Goal: Task Accomplishment & Management: Use online tool/utility

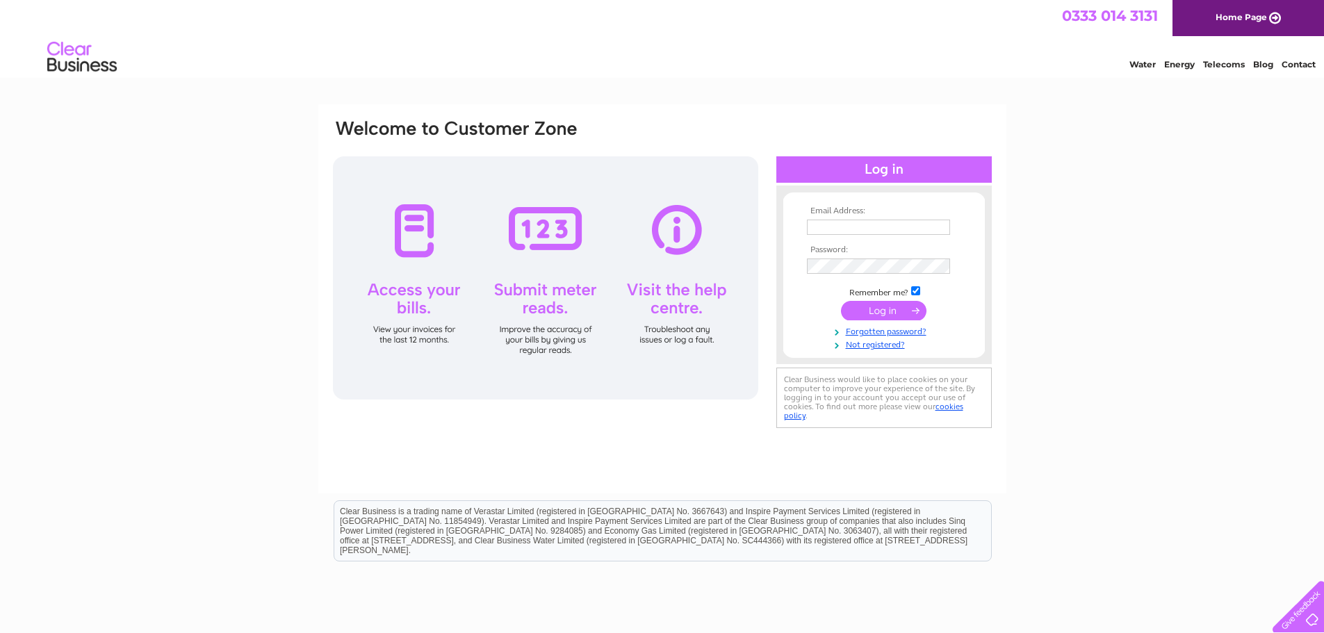
type input "[PERSON_NAME][EMAIL_ADDRESS][DOMAIN_NAME]"
click at [881, 310] on input "submit" at bounding box center [883, 310] width 85 height 19
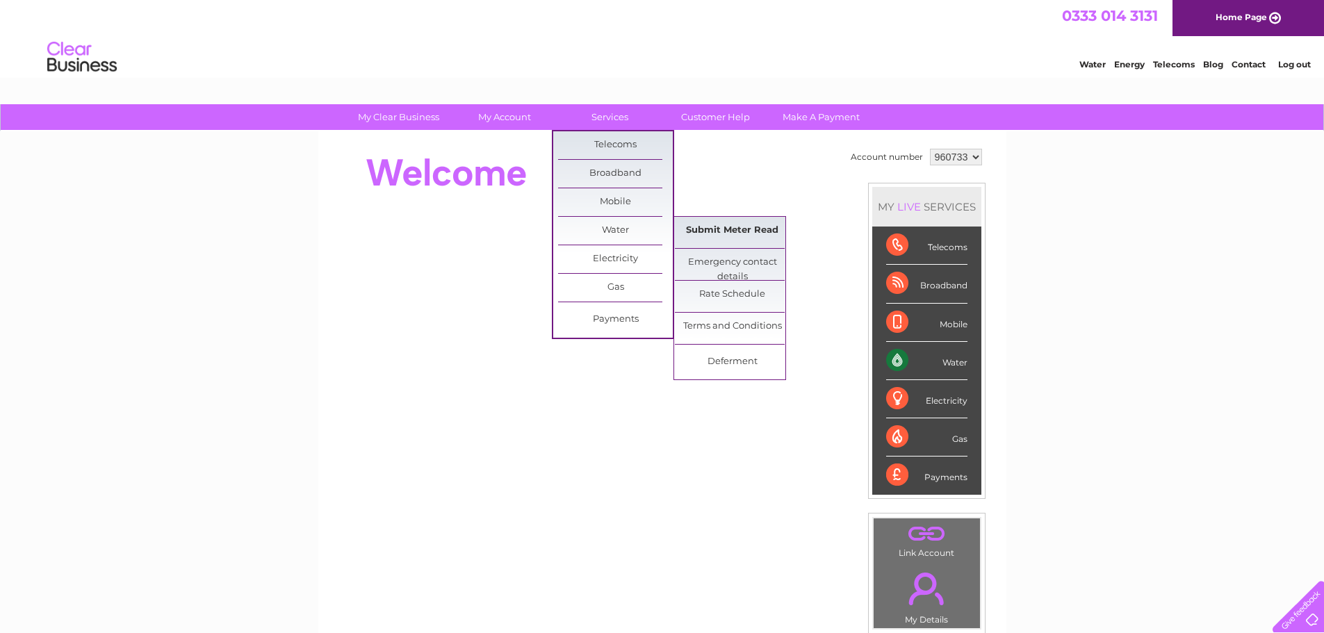
click at [703, 226] on link "Submit Meter Read" at bounding box center [732, 231] width 115 height 28
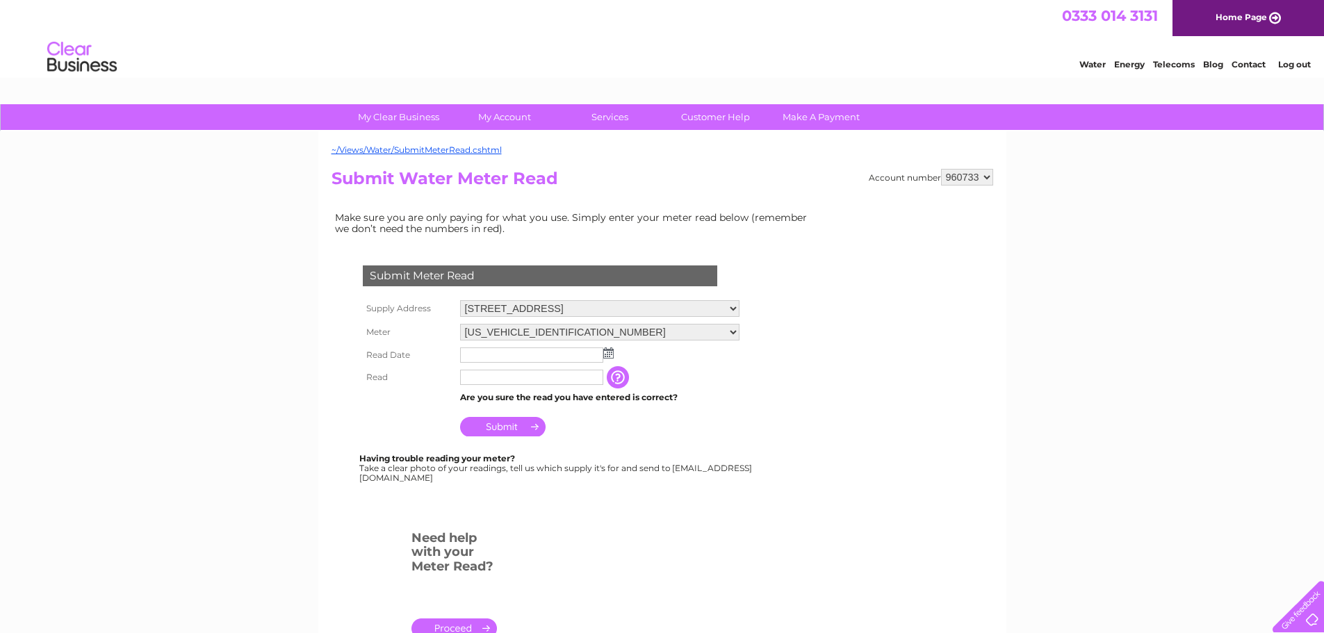
click at [605, 356] on img at bounding box center [608, 353] width 10 height 11
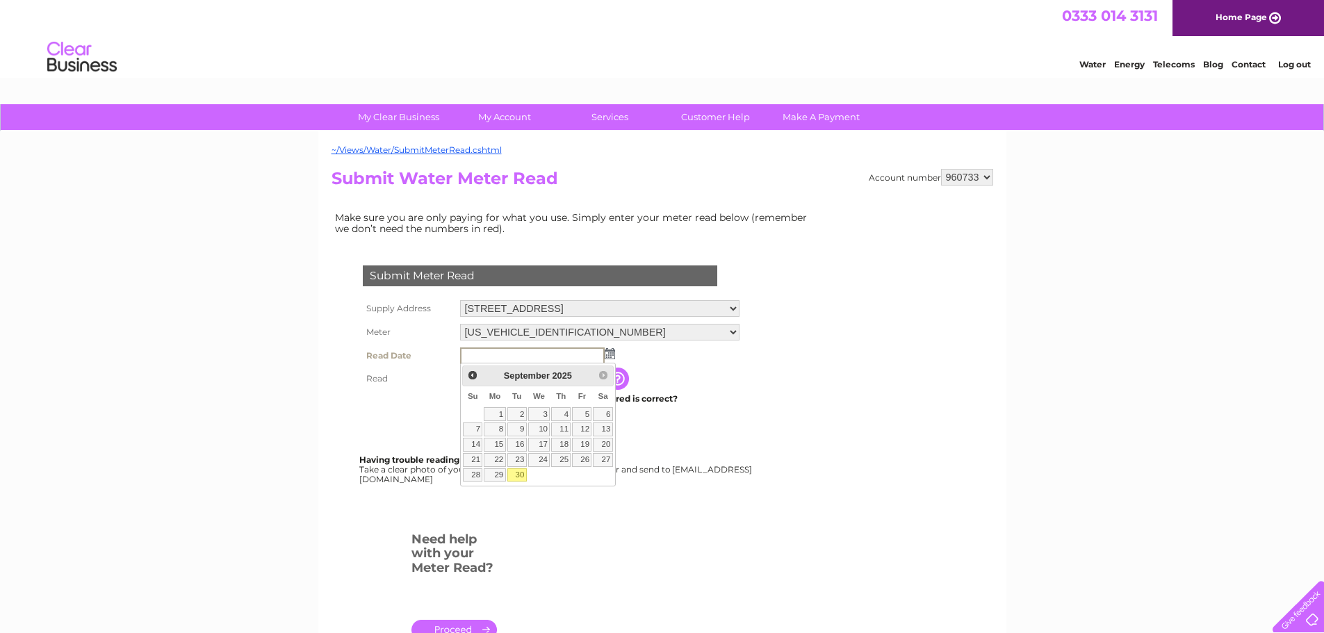
click at [519, 473] on link "30" at bounding box center [516, 475] width 19 height 14
type input "2025/09/30"
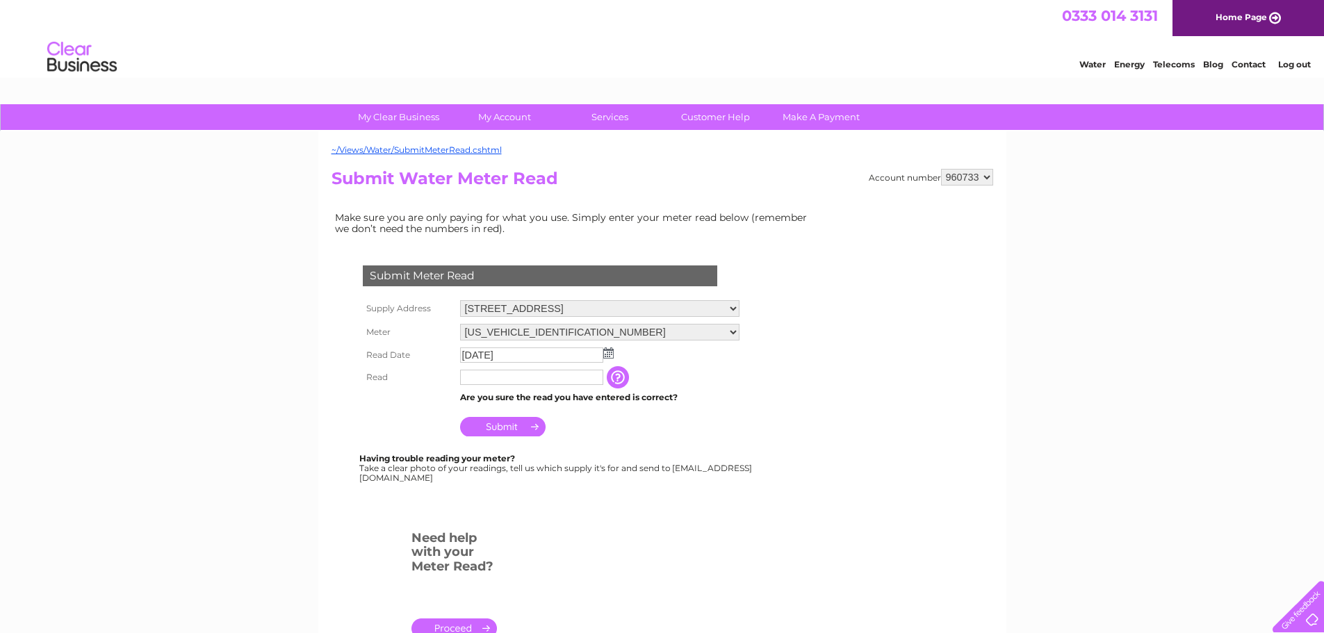
click at [520, 376] on input "text" at bounding box center [531, 377] width 143 height 15
type input "477"
click at [508, 426] on input "Submit" at bounding box center [502, 426] width 85 height 19
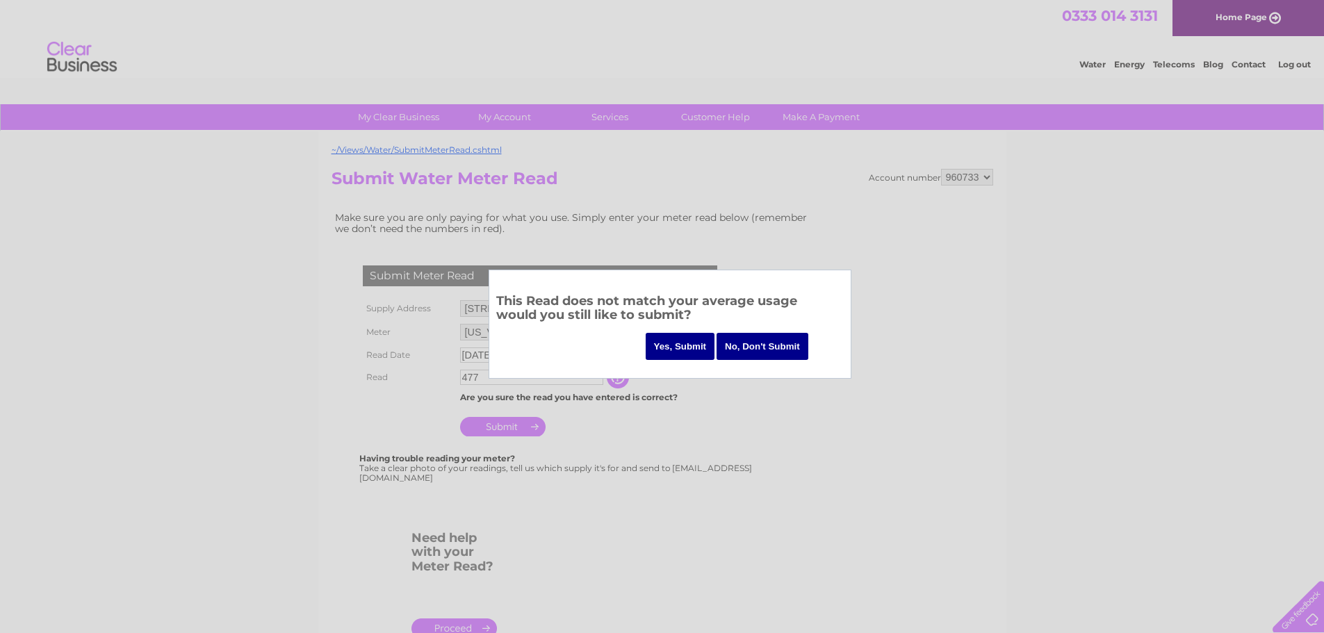
click at [671, 350] on input "Yes, Submit" at bounding box center [681, 346] width 70 height 27
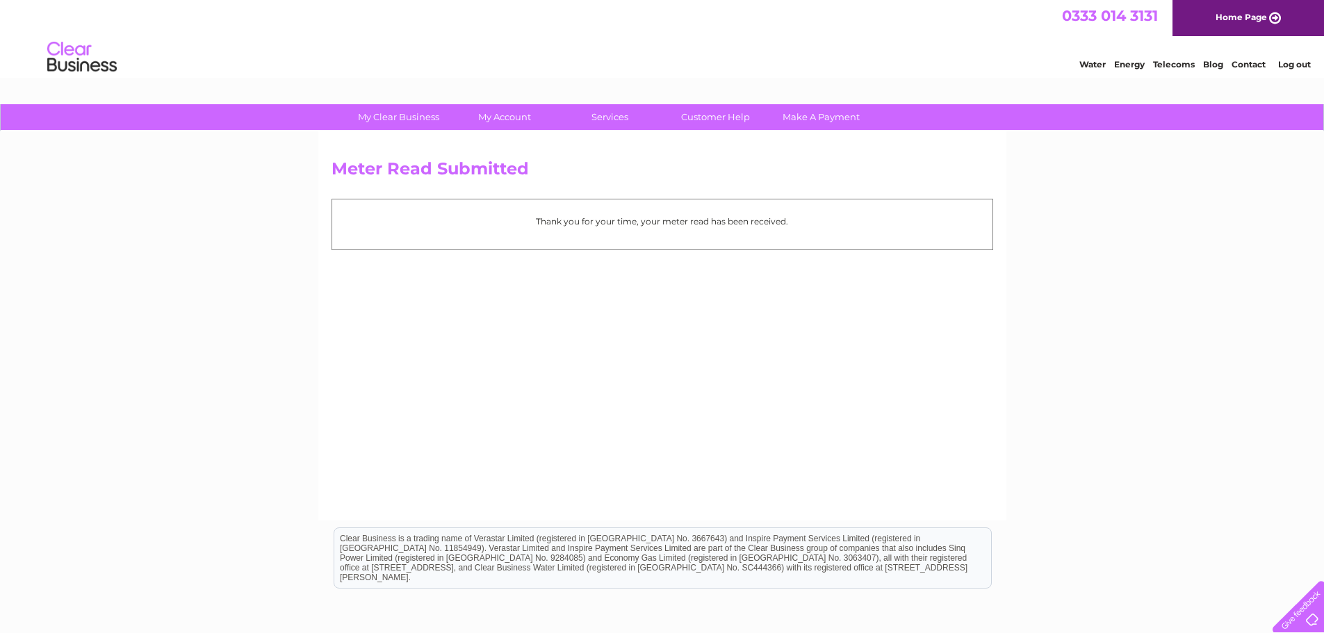
click at [1294, 66] on link "Log out" at bounding box center [1294, 64] width 33 height 10
